Goal: Complete application form

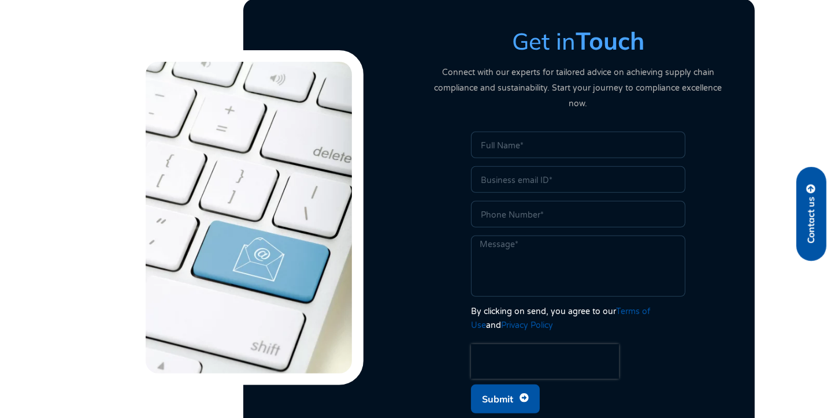
scroll to position [404, 0]
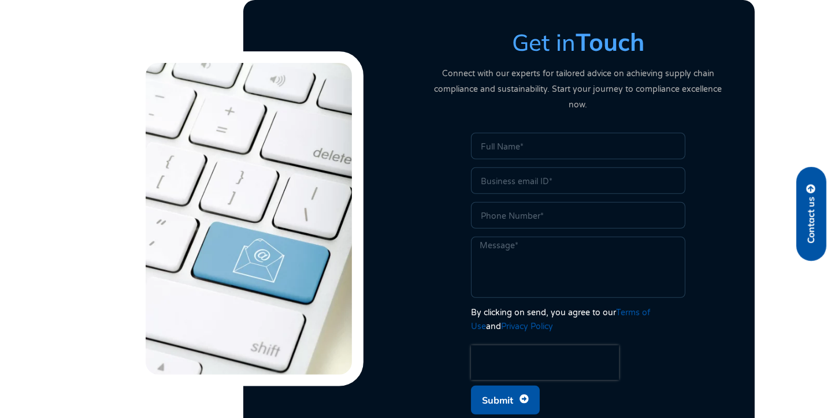
click at [498, 389] on span "Submit" at bounding box center [497, 400] width 31 height 22
click at [498, 390] on span "Submit" at bounding box center [497, 400] width 31 height 22
click at [510, 133] on input "Name" at bounding box center [578, 146] width 214 height 27
type input "12312323"
click at [496, 389] on span "Submit" at bounding box center [497, 400] width 31 height 22
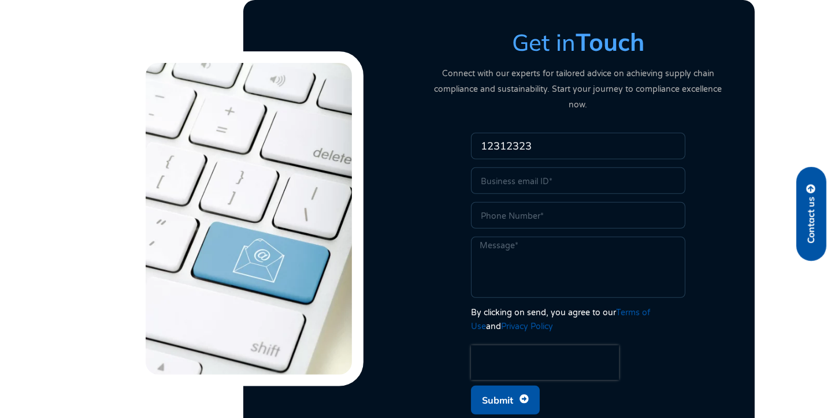
drag, startPoint x: 522, startPoint y: 136, endPoint x: 511, endPoint y: 136, distance: 10.4
click at [511, 136] on input "12312323" at bounding box center [578, 146] width 214 height 27
drag, startPoint x: 499, startPoint y: 135, endPoint x: 462, endPoint y: 133, distance: 37.0
click at [462, 133] on div "Name 12312323 Email Phone Message By clicking on send, you agree to our Terms o…" at bounding box center [578, 277] width 306 height 288
drag, startPoint x: 541, startPoint y: 130, endPoint x: 448, endPoint y: 131, distance: 92.4
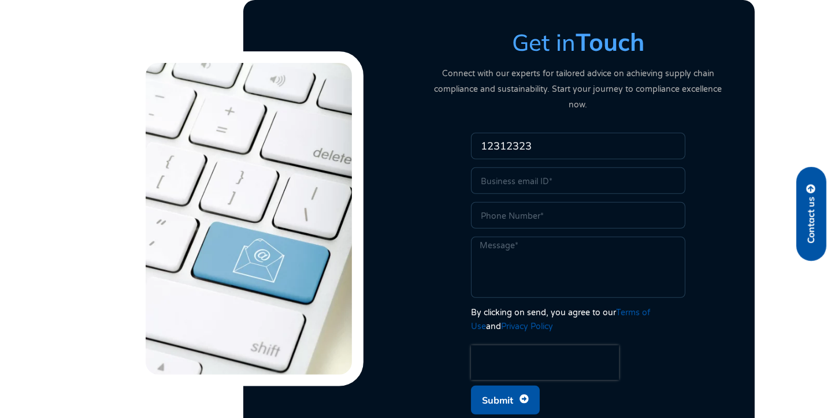
click at [448, 133] on div "Name 12312323 Email Phone Message By clicking on send, you agree to our Terms o…" at bounding box center [578, 277] width 306 height 288
click at [498, 133] on input "sha" at bounding box center [578, 146] width 214 height 27
click at [526, 133] on input "sha" at bounding box center [578, 146] width 214 height 27
type input "[PERSON_NAME]"
click at [590, 173] on input "Email" at bounding box center [578, 181] width 214 height 27
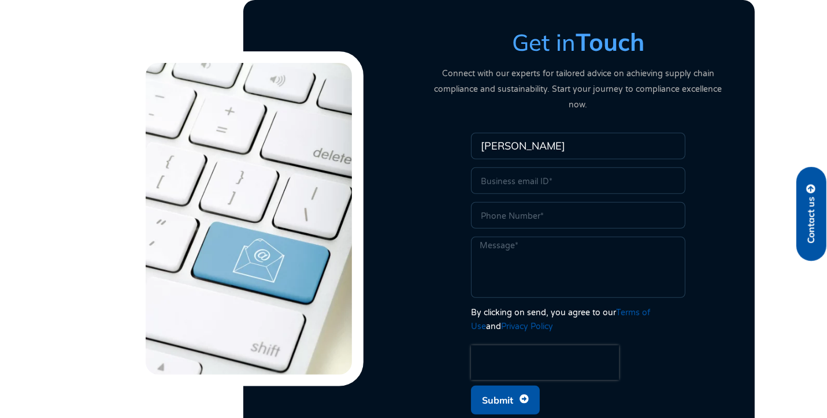
click at [583, 168] on input "Email" at bounding box center [578, 181] width 214 height 27
click at [550, 168] on input "Email" at bounding box center [578, 181] width 214 height 27
type input "[EMAIL_ADDRESS][DOMAIN_NAME]"
click at [503, 389] on span "Submit" at bounding box center [497, 400] width 31 height 22
click at [107, 305] on div at bounding box center [249, 218] width 318 height 335
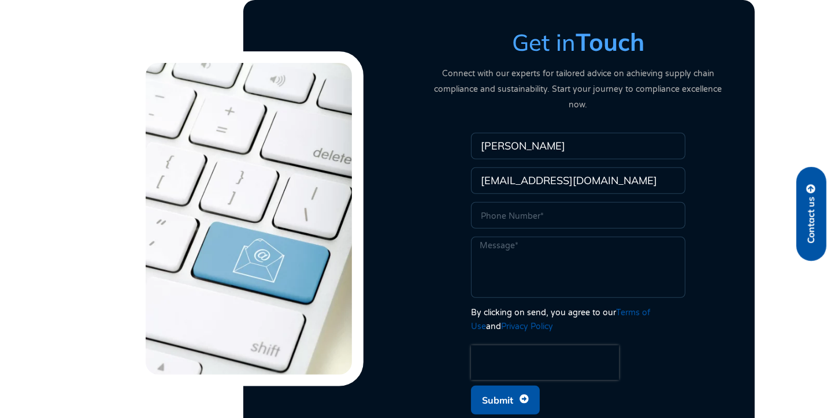
scroll to position [404, 0]
click at [51, 59] on section "Get in Touch Connect with our experts for tailored advice on achieving supply c…" at bounding box center [413, 218] width 827 height 449
